Goal: Task Accomplishment & Management: Manage account settings

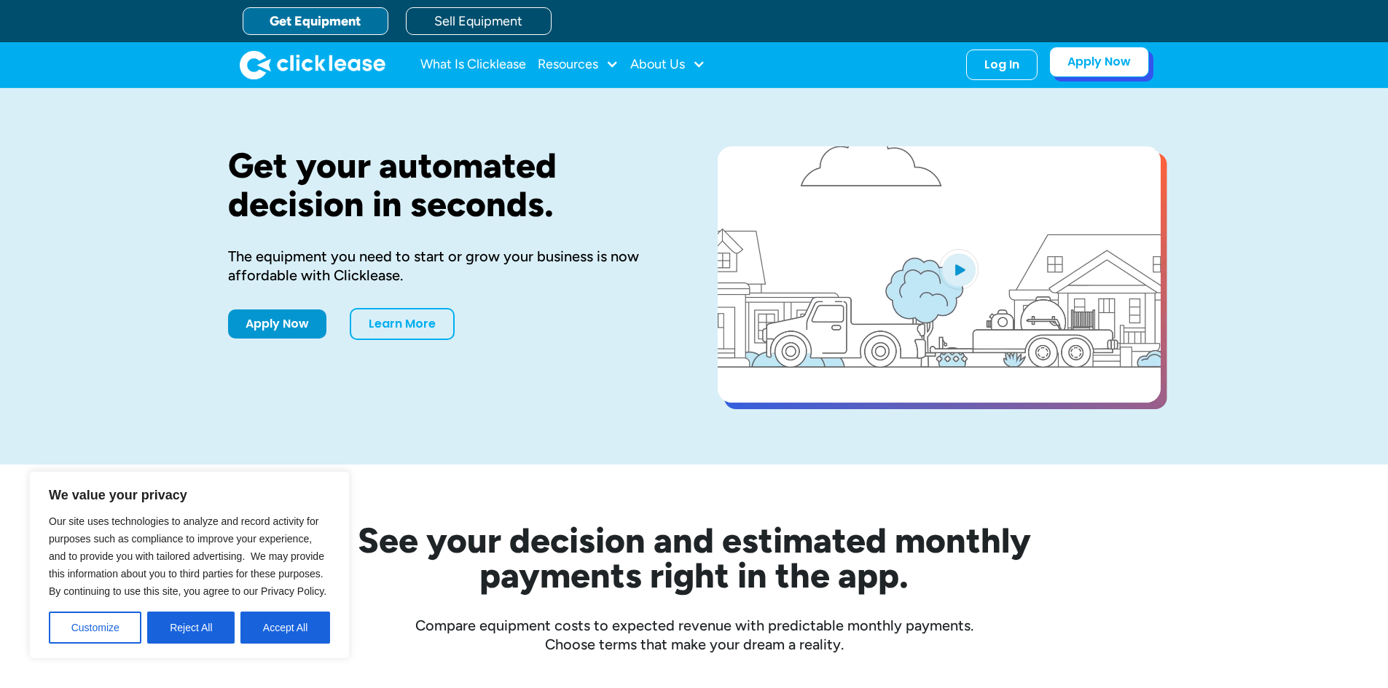
drag, startPoint x: 0, startPoint y: 0, endPoint x: 1071, endPoint y: 69, distance: 1073.0
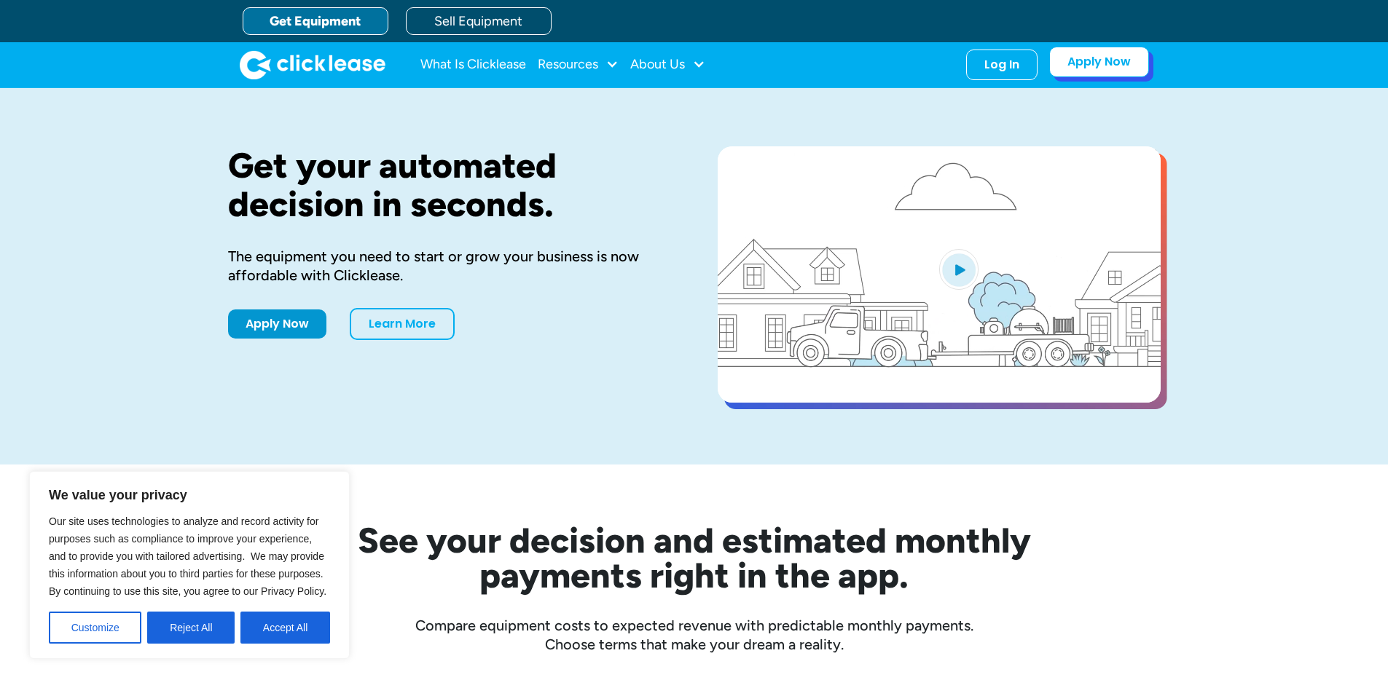
click at [1076, 66] on link "Apply Now" at bounding box center [1099, 62] width 100 height 31
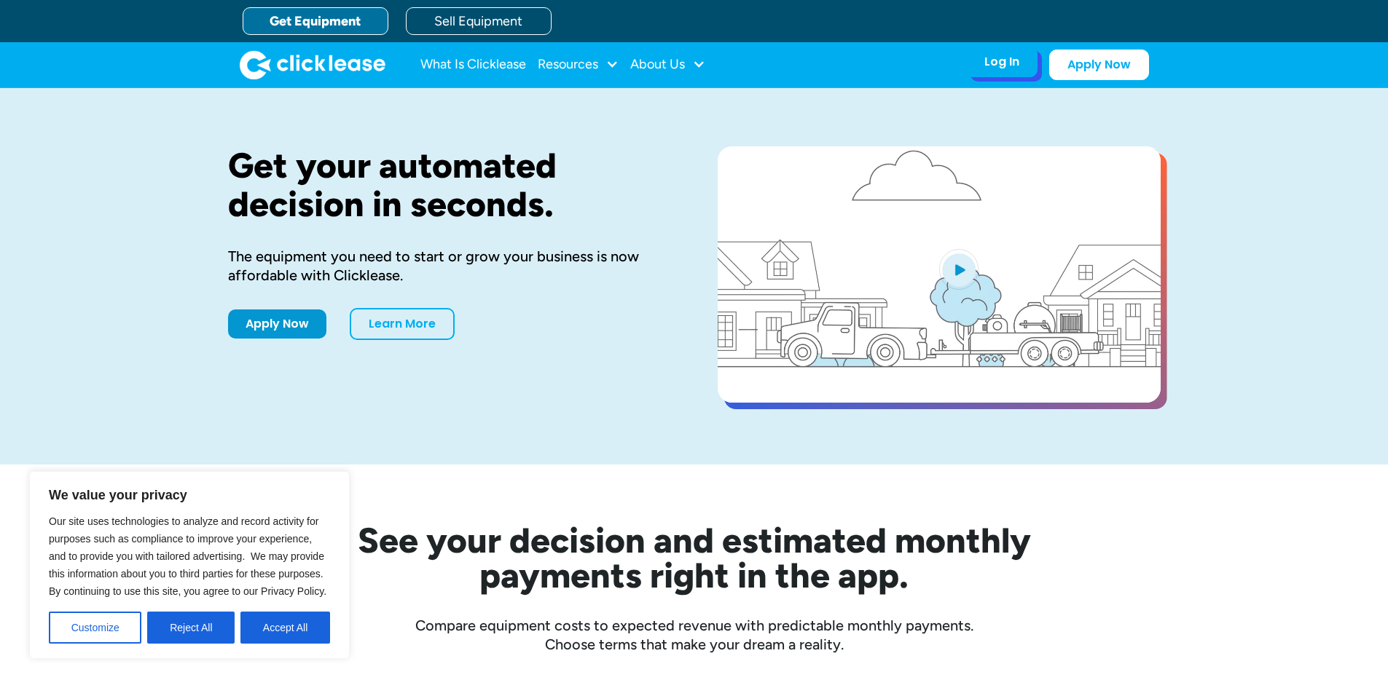
click at [1006, 71] on div "Log In Account login I use Clicklease to get my equipment Partner Portal I offe…" at bounding box center [1001, 62] width 71 height 31
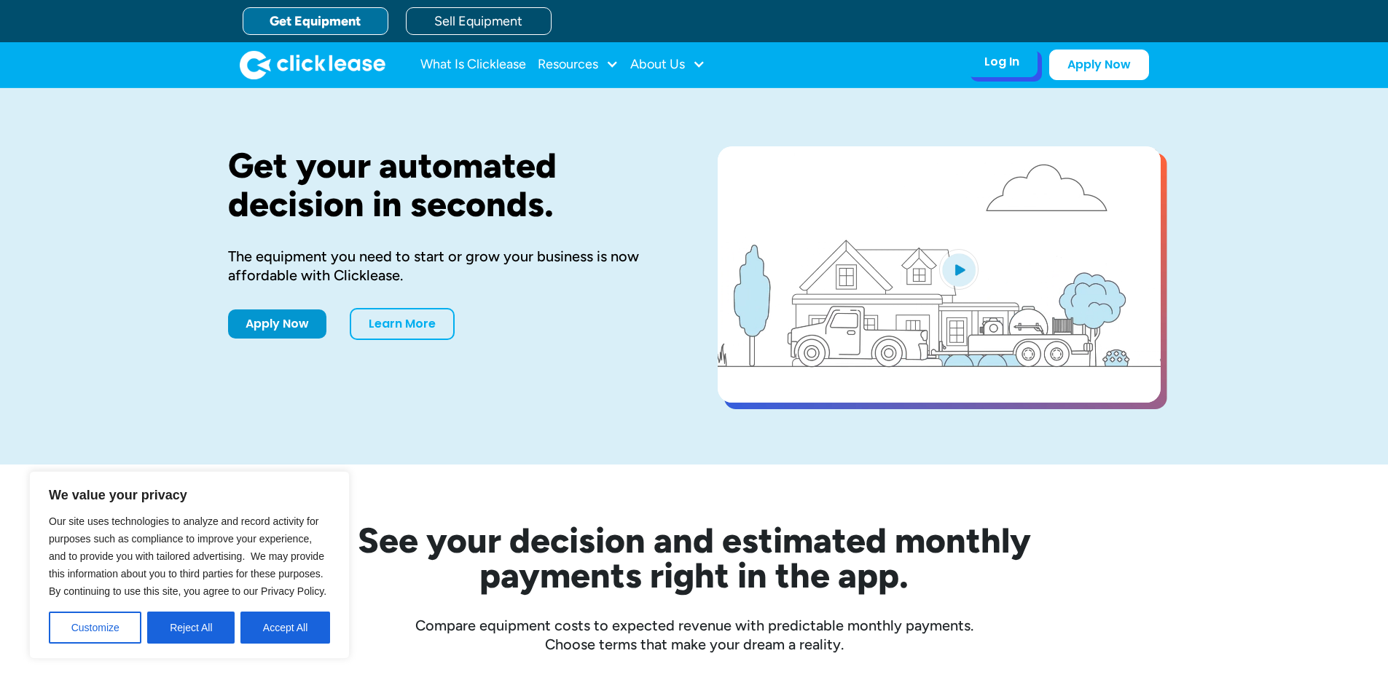
click at [1010, 70] on div "Log In Account login I use Clicklease to get my equipment Partner Portal I offe…" at bounding box center [1001, 62] width 71 height 31
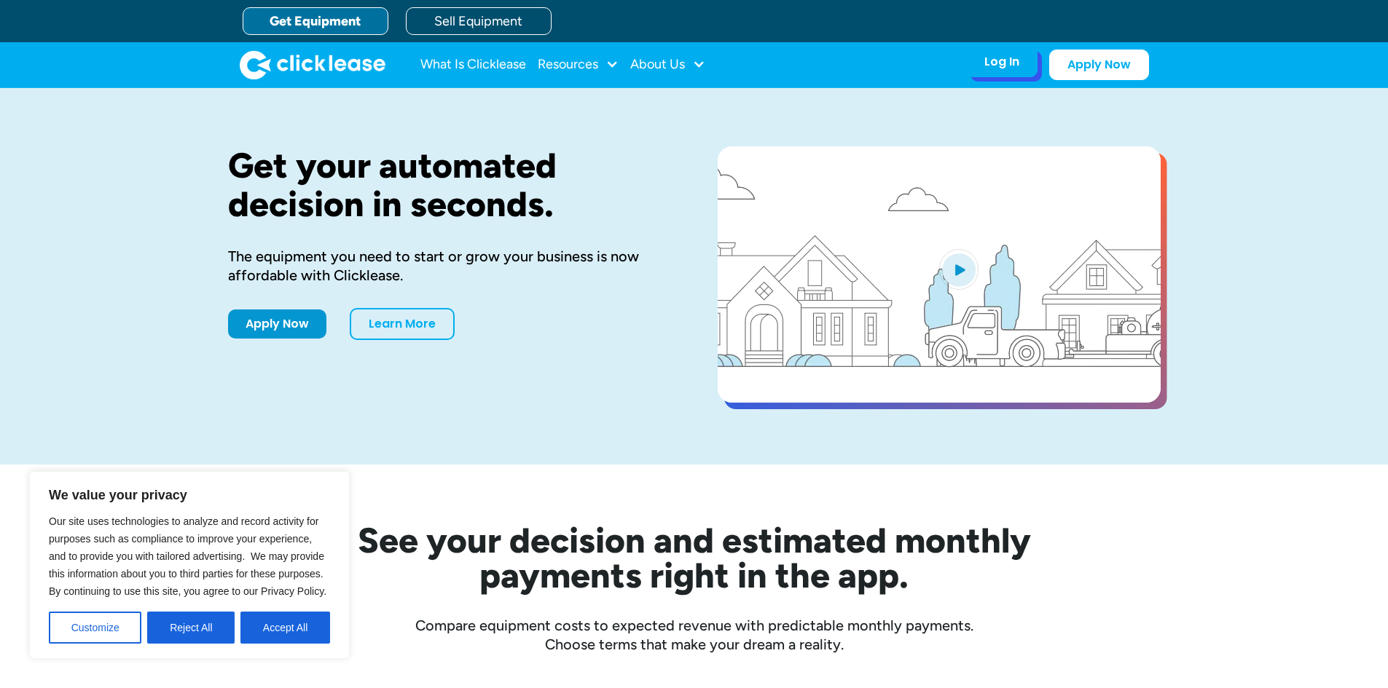
click at [1010, 70] on div "Log In Account login I use Clicklease to get my equipment Partner Portal I offe…" at bounding box center [1001, 62] width 71 height 31
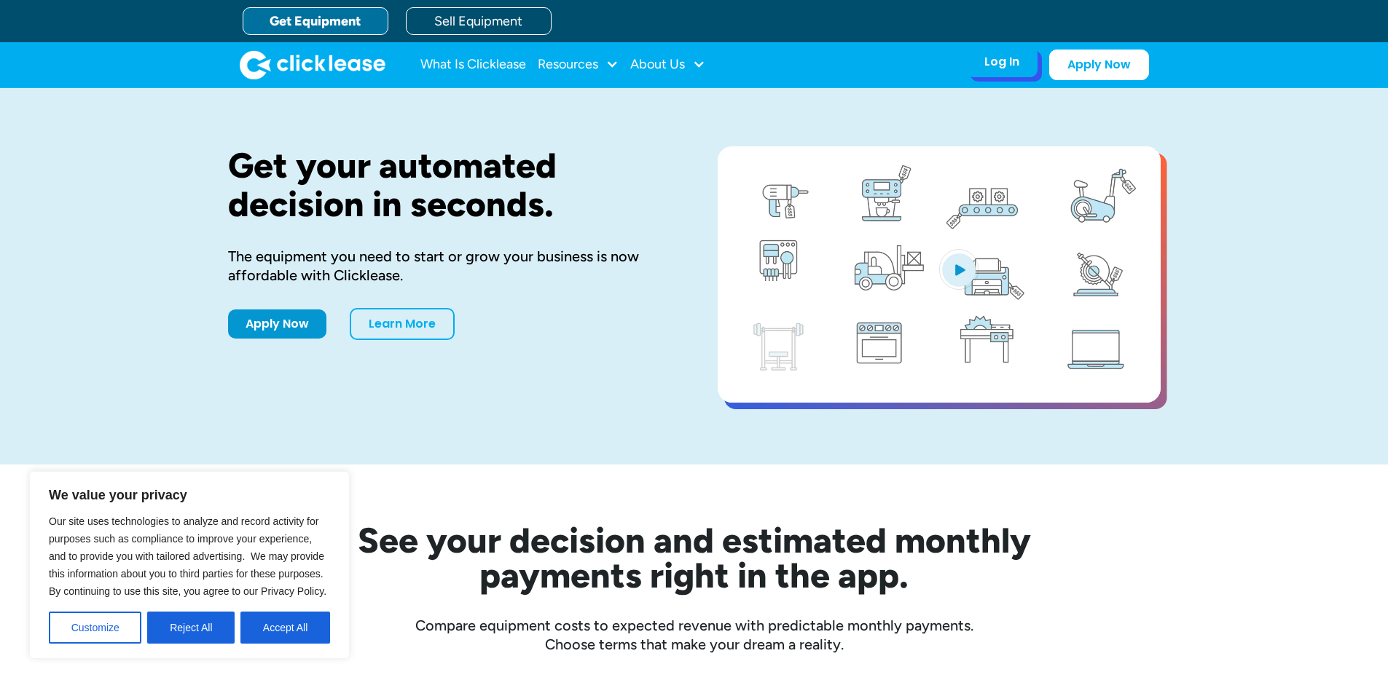
click at [981, 64] on div "Log In Account login I use Clicklease to get my equipment Partner Portal I offe…" at bounding box center [1001, 62] width 71 height 31
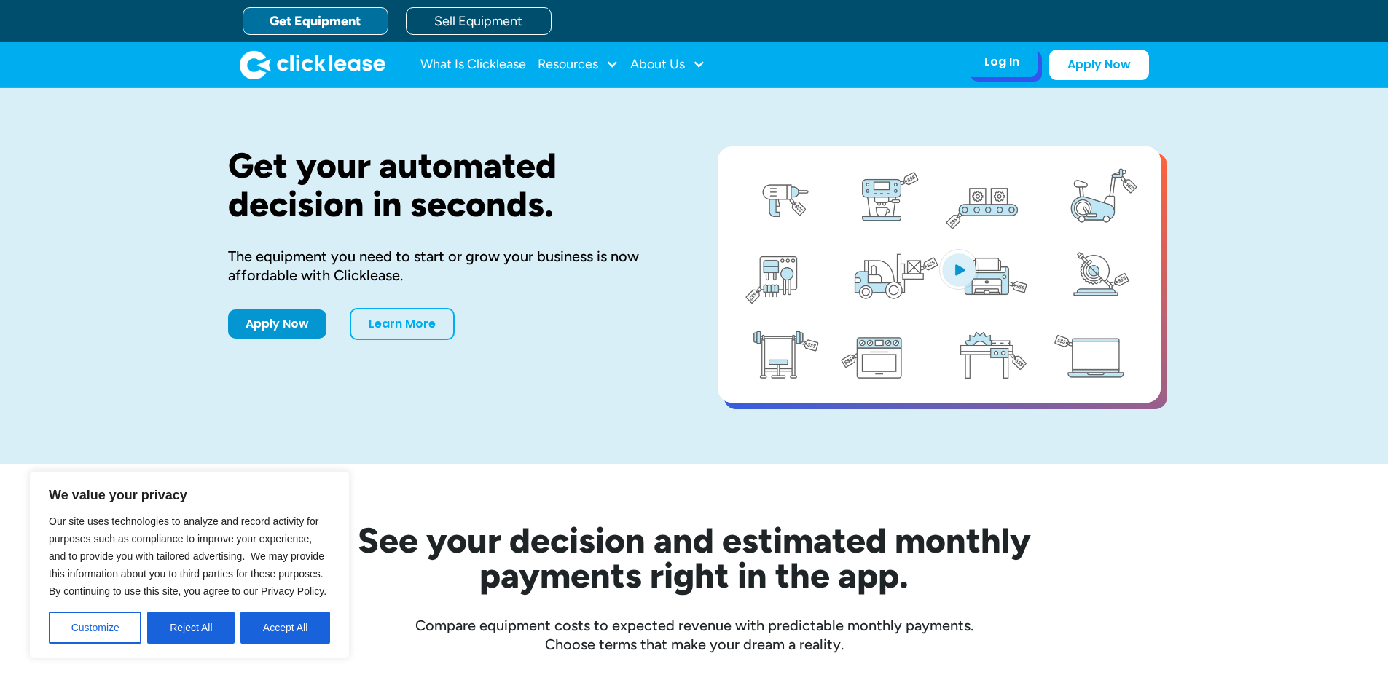
click at [991, 60] on div "Log In" at bounding box center [1001, 62] width 35 height 15
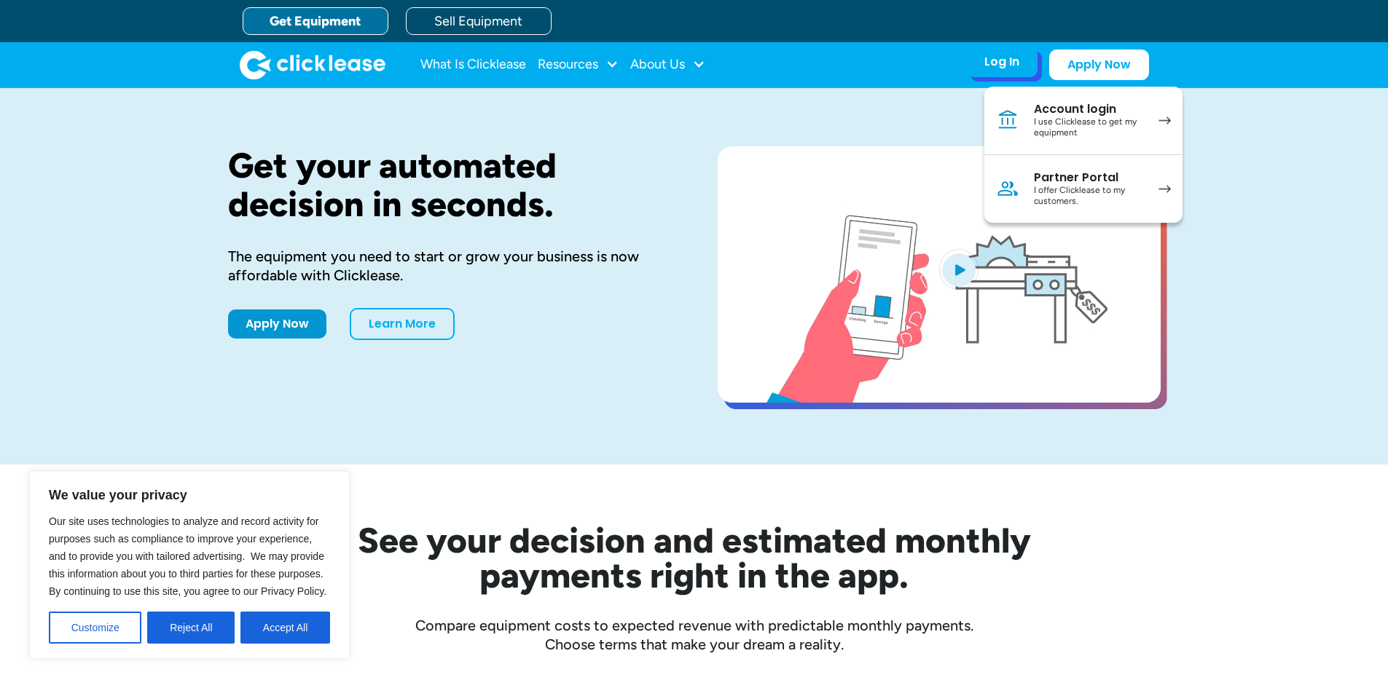
click at [991, 60] on div "Log In" at bounding box center [1001, 62] width 35 height 15
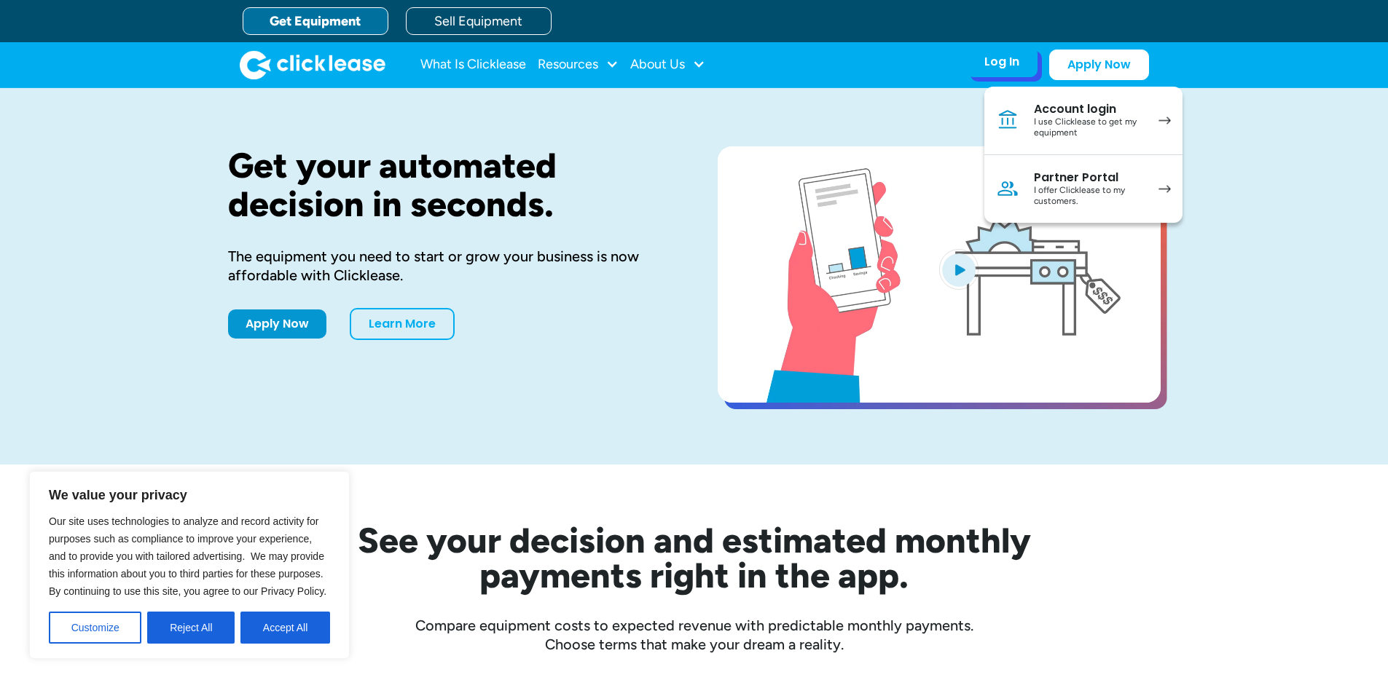
click at [991, 60] on div "Log In" at bounding box center [1001, 62] width 35 height 15
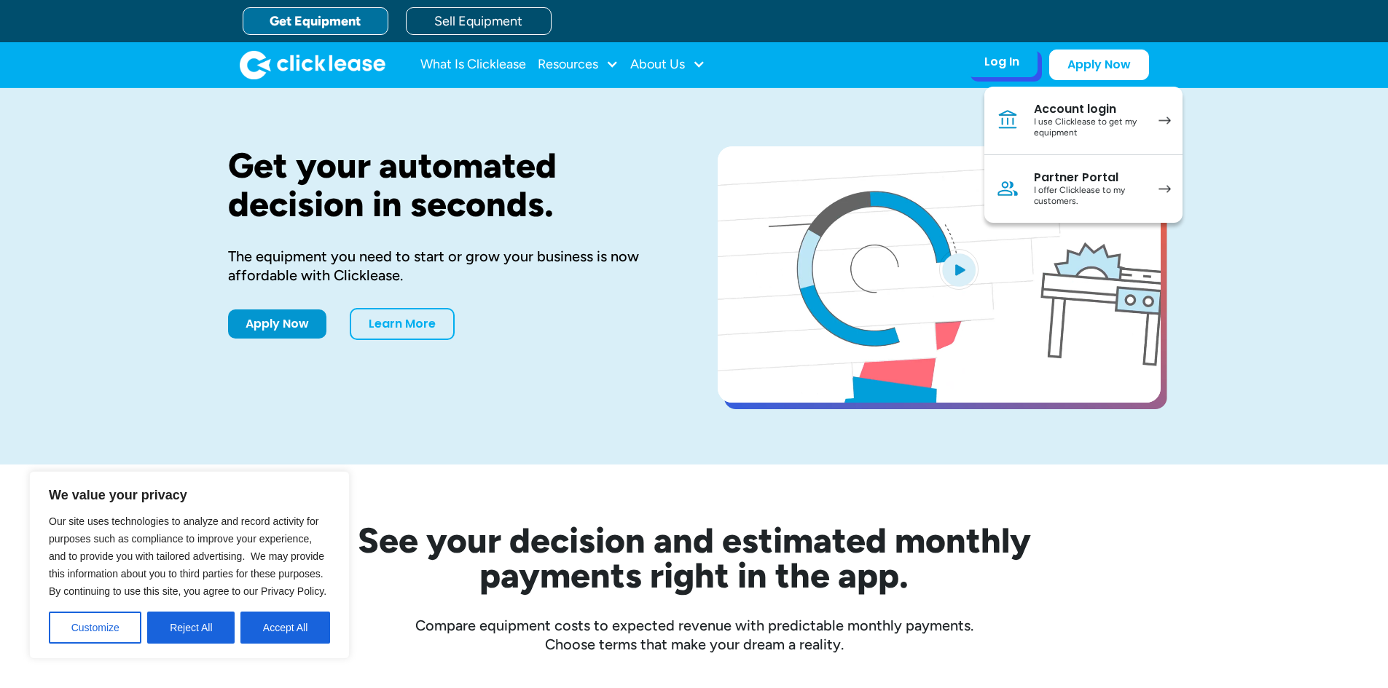
click at [1075, 196] on div "I offer Clicklease to my customers." at bounding box center [1089, 196] width 110 height 23
